Goal: Task Accomplishment & Management: Manage account settings

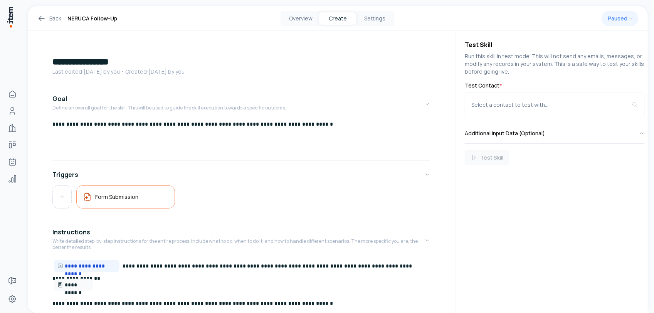
click at [431, 18] on div "Overview Create Settings" at bounding box center [337, 18] width 200 height 15
click at [373, 16] on button "Settings" at bounding box center [374, 18] width 37 height 12
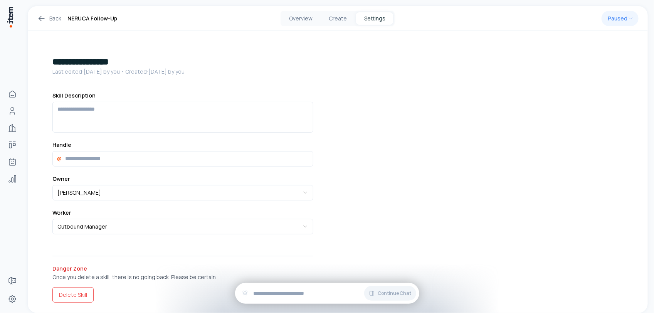
click at [42, 18] on icon at bounding box center [41, 18] width 9 height 9
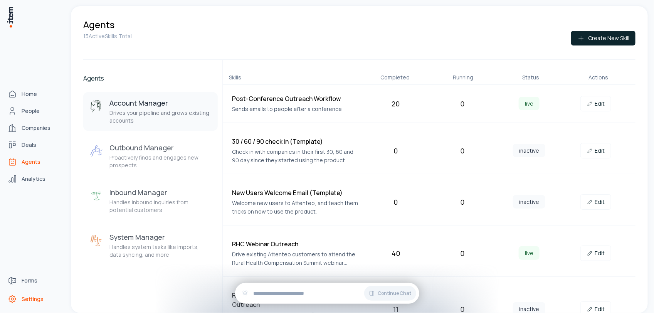
click at [10, 297] on icon "Settings" at bounding box center [12, 298] width 9 height 9
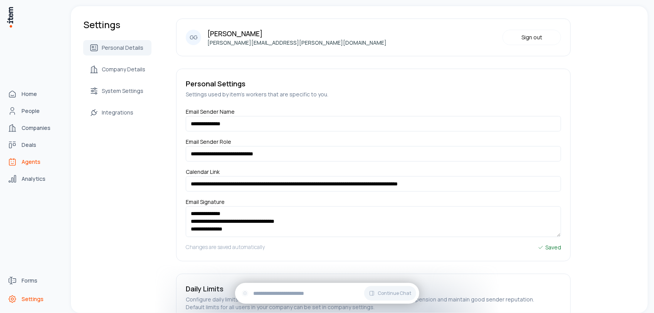
click at [35, 164] on span "Agents" at bounding box center [31, 162] width 19 height 8
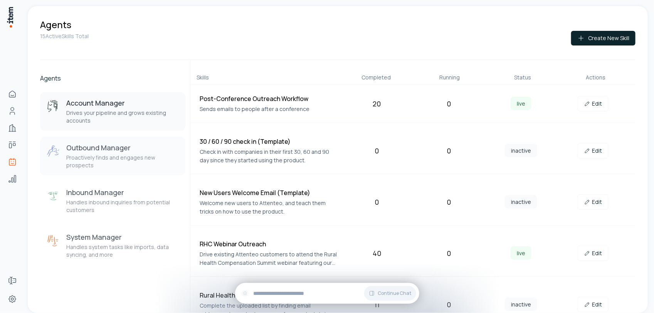
click at [132, 148] on h3 "Outbound Manager" at bounding box center [122, 147] width 113 height 9
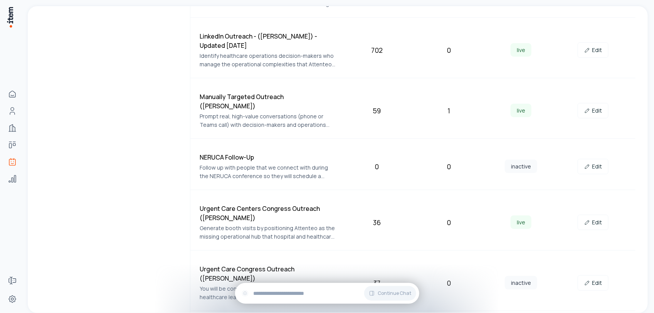
scroll to position [732, 0]
click at [587, 158] on link "Edit" at bounding box center [592, 165] width 31 height 15
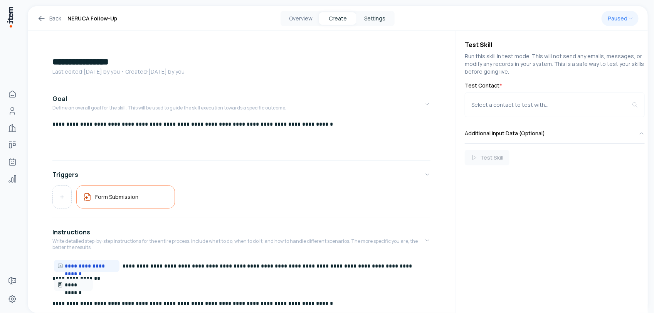
click at [376, 22] on button "Settings" at bounding box center [374, 18] width 37 height 12
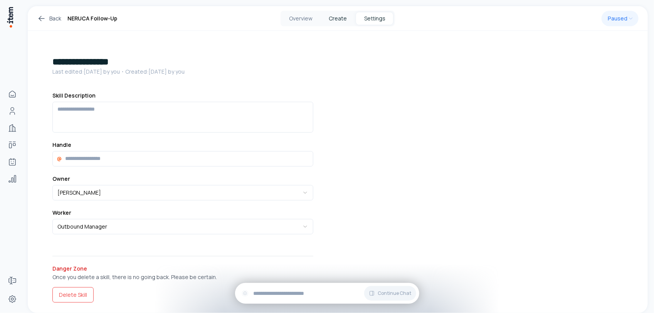
click at [334, 15] on button "Create" at bounding box center [337, 18] width 37 height 12
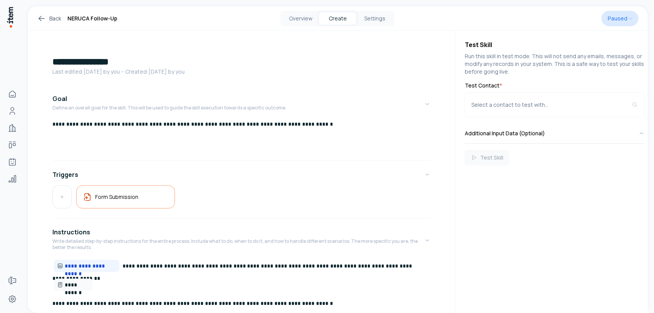
click at [626, 20] on html "**********" at bounding box center [327, 156] width 654 height 313
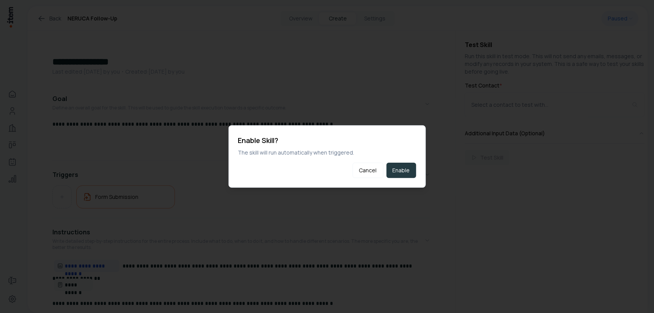
click at [400, 168] on button "Enable" at bounding box center [401, 170] width 30 height 15
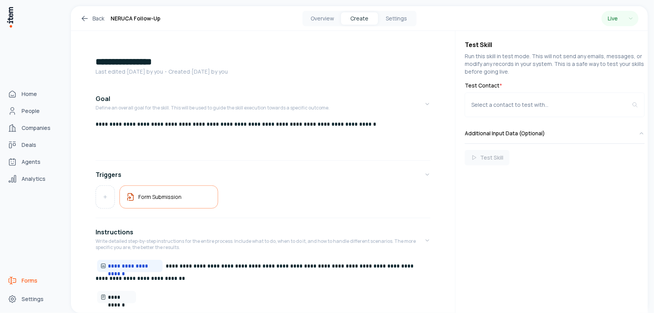
click at [12, 277] on icon "Forms" at bounding box center [12, 280] width 9 height 9
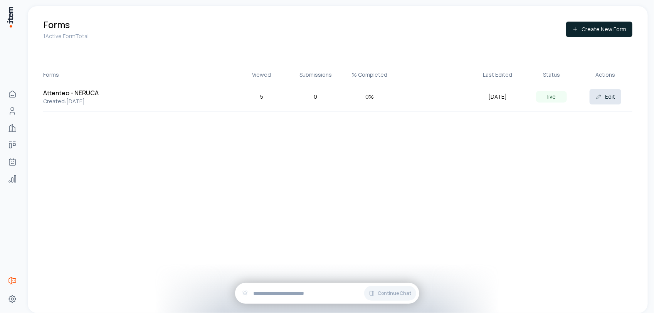
click at [602, 99] on icon at bounding box center [598, 97] width 6 height 6
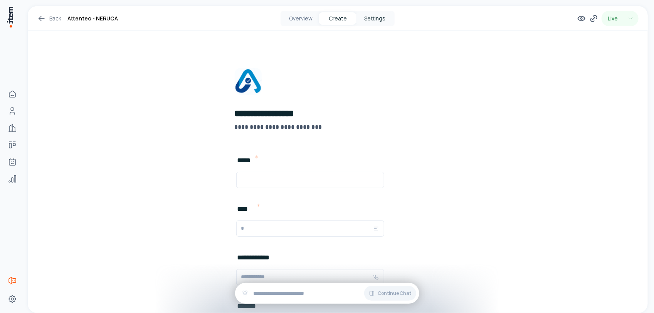
click at [374, 18] on button "Settings" at bounding box center [374, 18] width 37 height 12
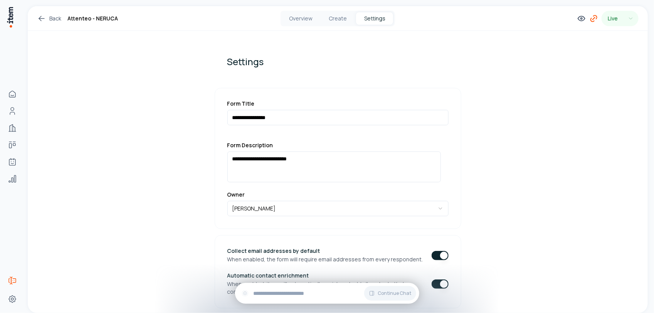
click at [589, 17] on icon at bounding box center [593, 18] width 9 height 9
click at [565, 43] on button "Download QR" at bounding box center [567, 41] width 34 height 15
